Goal: Find specific page/section: Find specific page/section

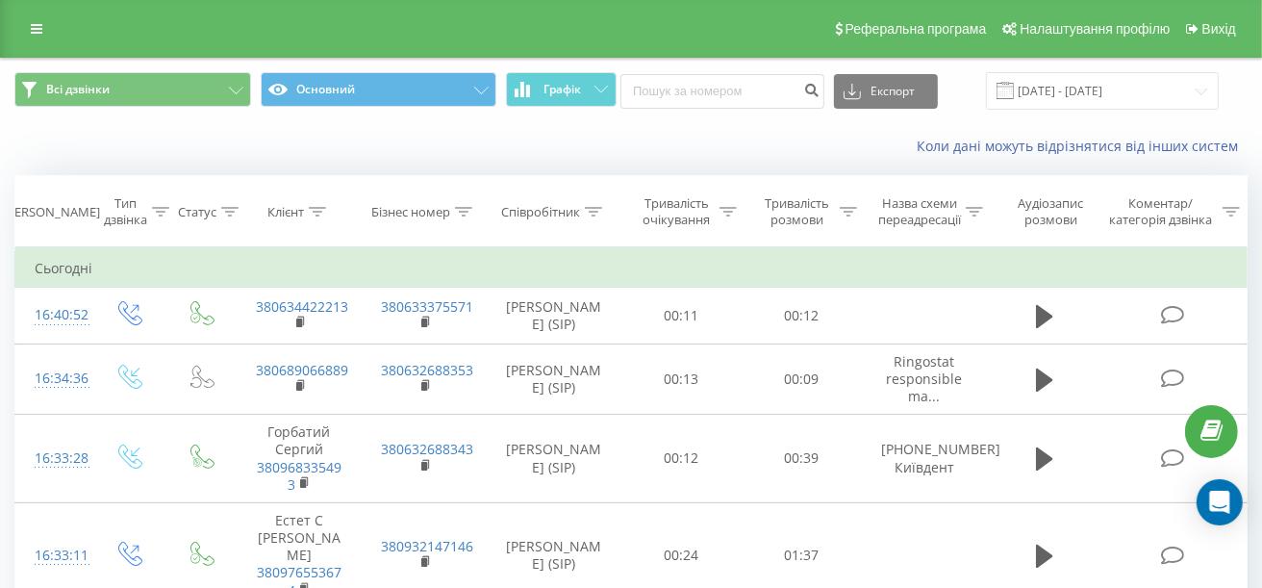
click at [537, 213] on div "Співробітник" at bounding box center [540, 212] width 79 height 16
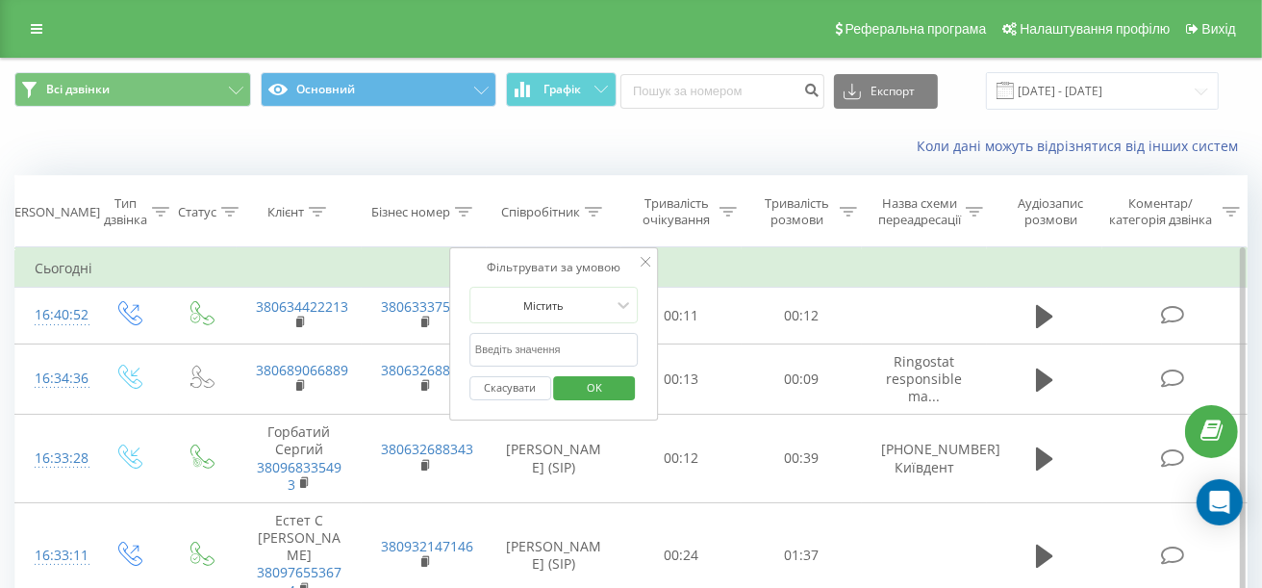
click at [514, 352] on input "text" at bounding box center [553, 350] width 169 height 34
type input "гри"
drag, startPoint x: 453, startPoint y: 368, endPoint x: 509, endPoint y: 382, distance: 57.4
click at [454, 368] on div "Фільтрувати за умовою Містить гри Скасувати OK" at bounding box center [554, 333] width 210 height 173
click at [596, 384] on span "OK" at bounding box center [594, 387] width 54 height 30
